Goal: Task Accomplishment & Management: Complete application form

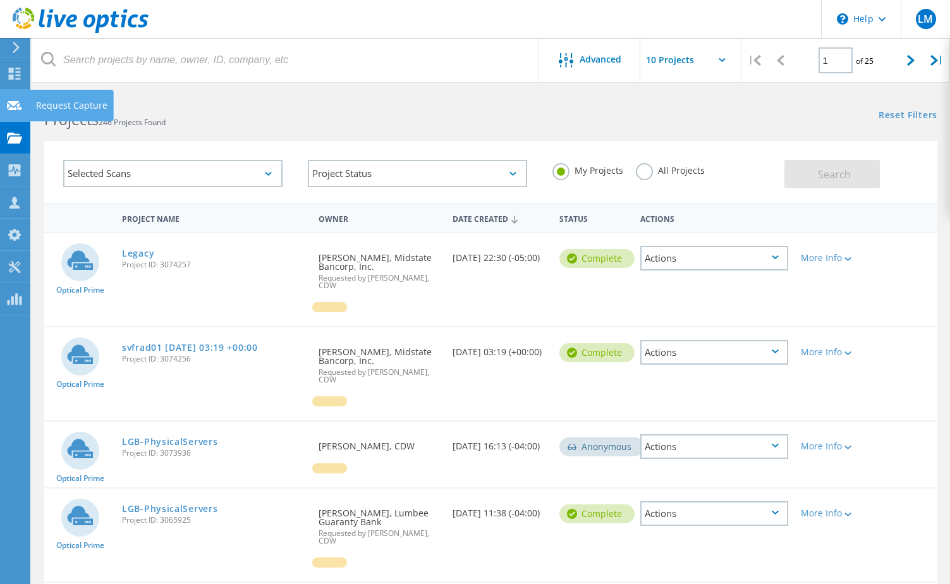
click at [20, 107] on use at bounding box center [14, 105] width 15 height 9
click at [44, 104] on div "Request Capture" at bounding box center [71, 105] width 71 height 9
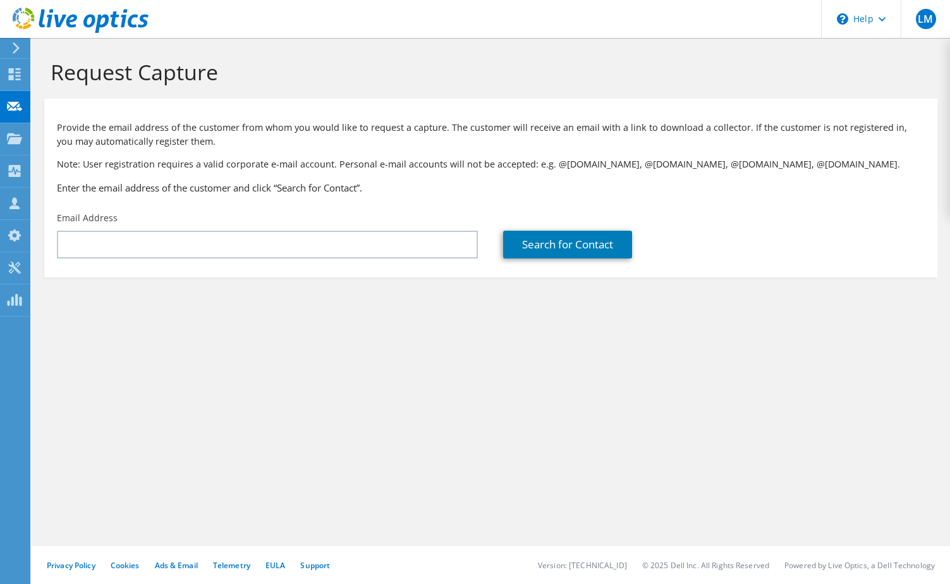
click at [298, 260] on div "Email Address" at bounding box center [267, 234] width 446 height 59
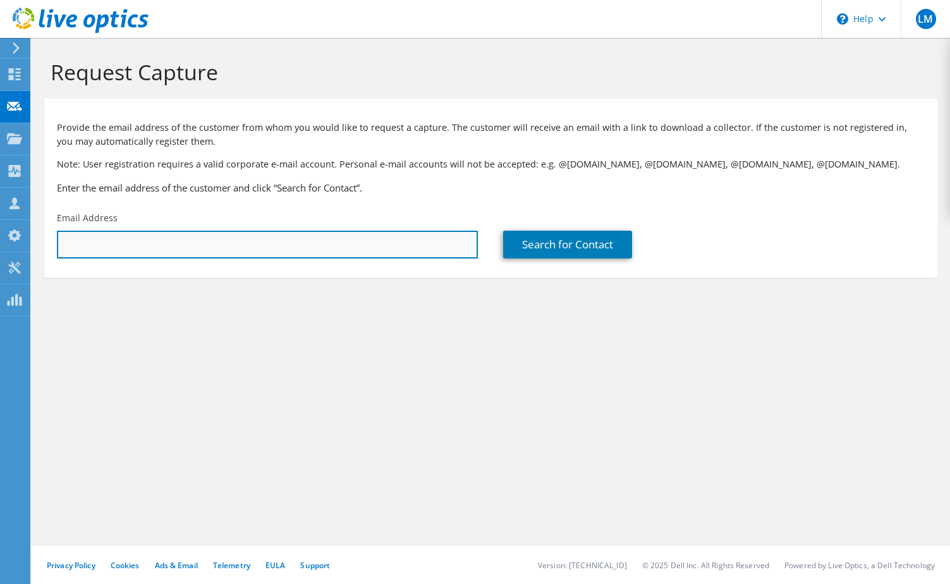
click at [296, 247] on input "text" at bounding box center [267, 245] width 421 height 28
paste input "[EMAIL_ADDRESS][DOMAIN_NAME]"
type input "[EMAIL_ADDRESS][DOMAIN_NAME]"
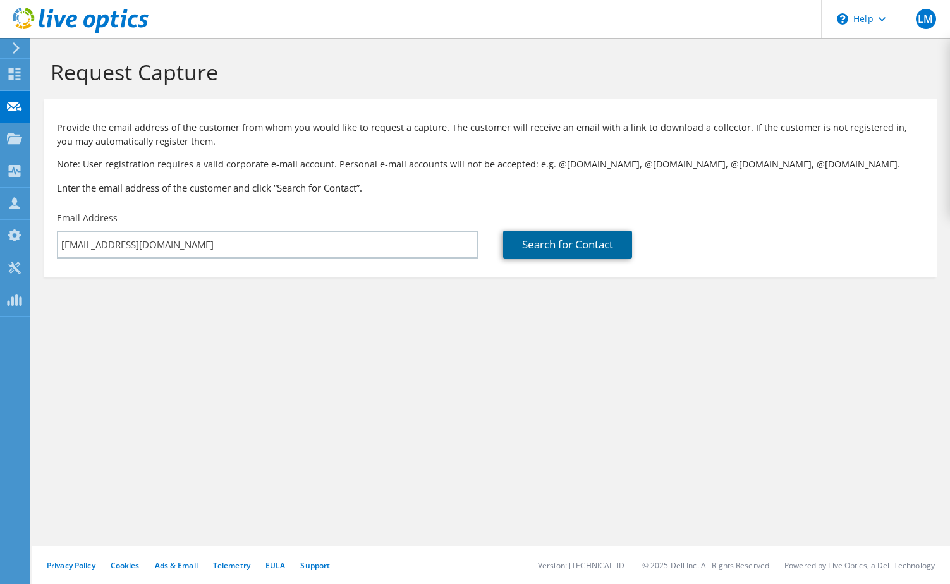
click at [574, 247] on link "Search for Contact" at bounding box center [567, 245] width 129 height 28
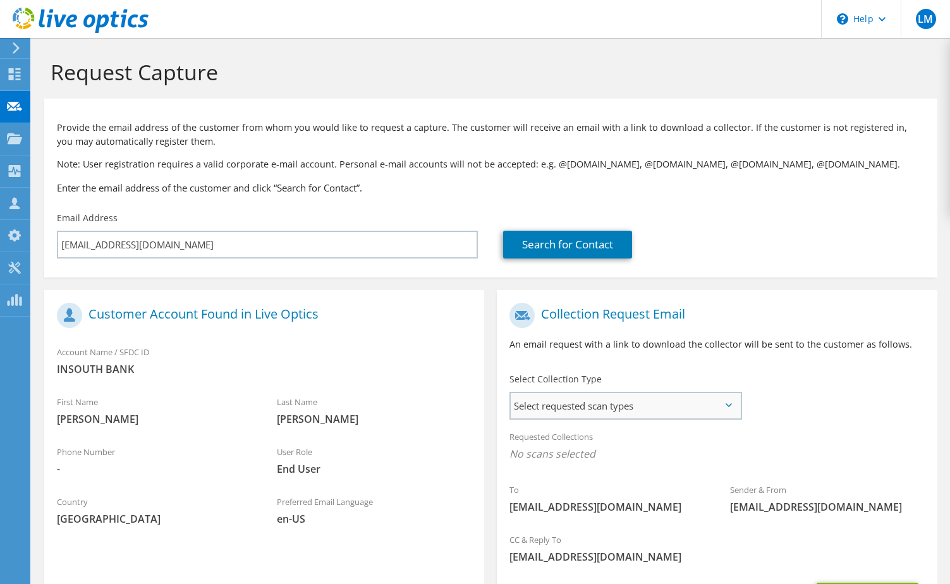
click at [658, 400] on span "Select requested scan types" at bounding box center [625, 405] width 229 height 25
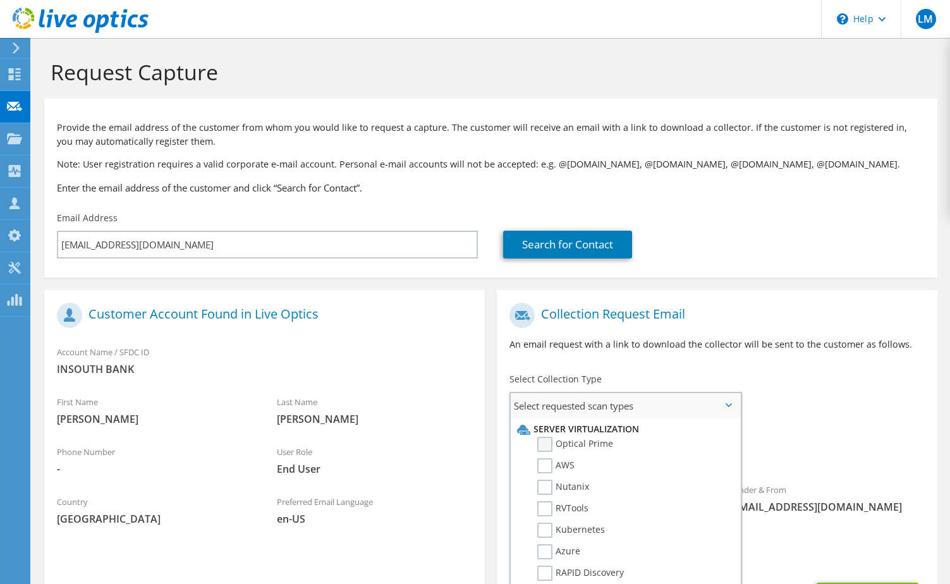
click at [576, 442] on label "Optical Prime" at bounding box center [575, 444] width 76 height 15
click at [0, 0] on input "Optical Prime" at bounding box center [0, 0] width 0 height 0
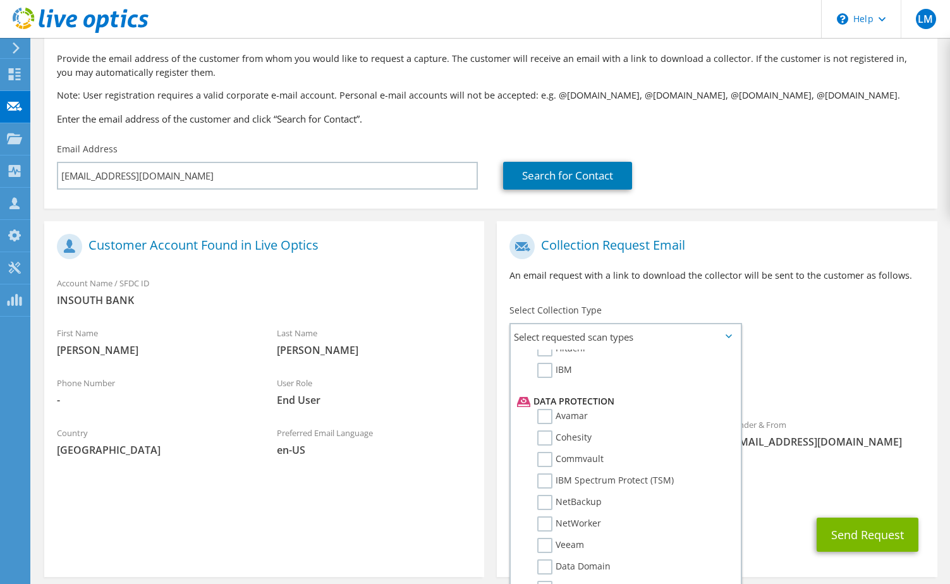
scroll to position [125, 0]
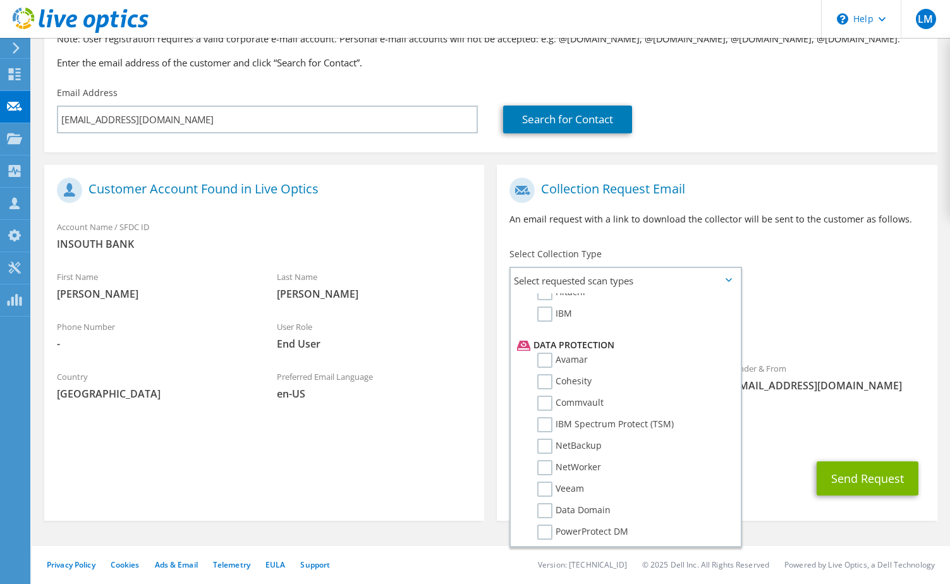
click at [884, 382] on span "liveoptics@liveoptics.com" at bounding box center [827, 386] width 195 height 14
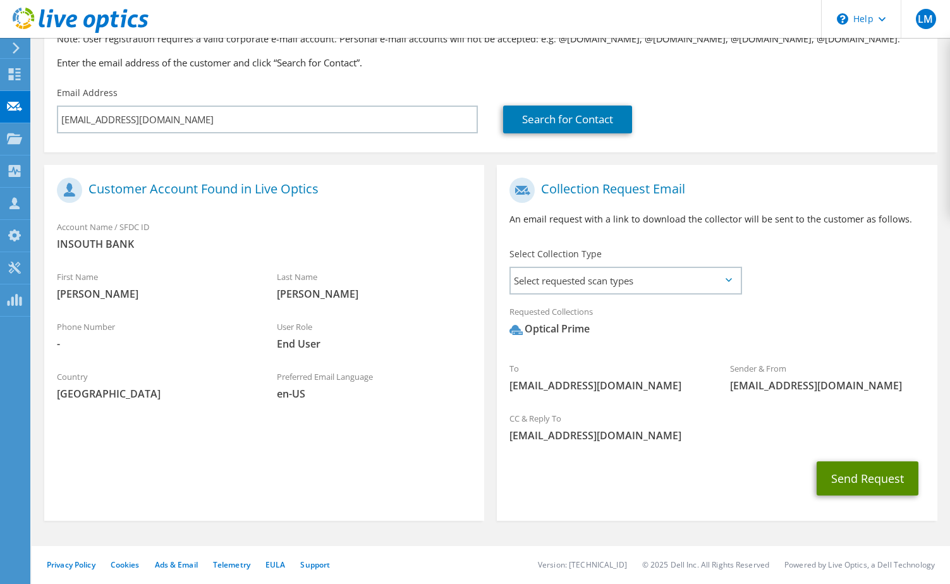
click at [878, 478] on button "Send Request" at bounding box center [868, 478] width 102 height 34
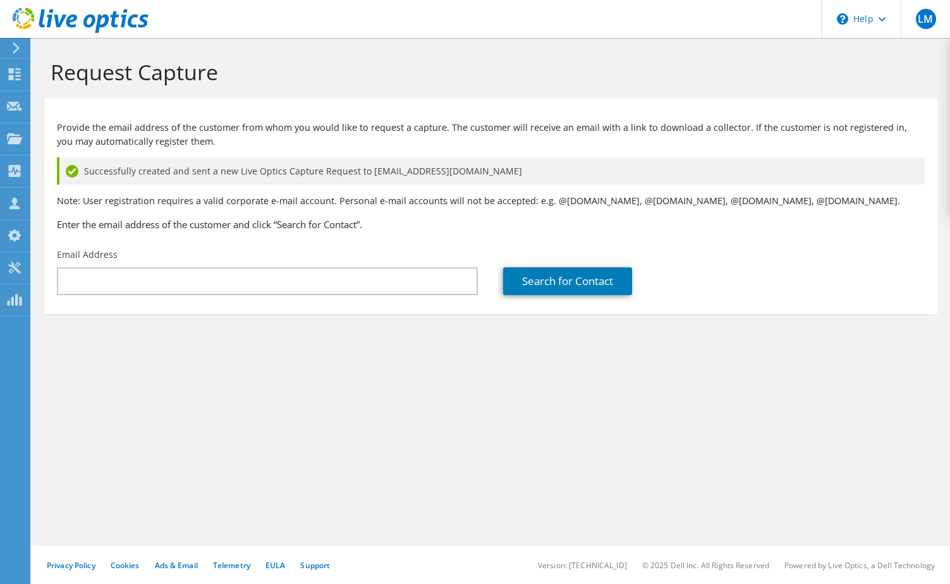
click at [113, 265] on div "Email Address" at bounding box center [267, 271] width 446 height 59
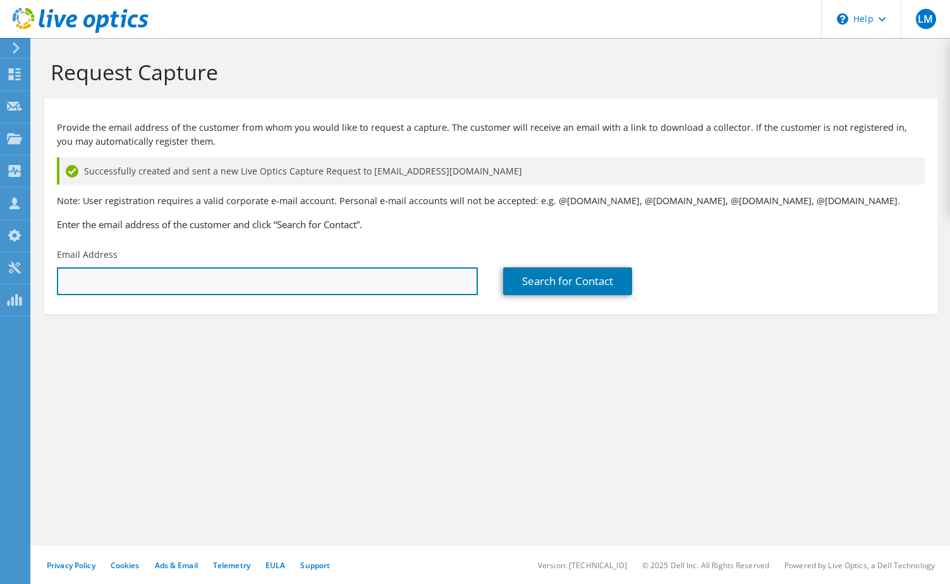
click at [111, 277] on input "text" at bounding box center [267, 281] width 421 height 28
paste input "[EMAIL_ADDRESS][DOMAIN_NAME]"
type input "[EMAIL_ADDRESS][DOMAIN_NAME]"
